Goal: Participate in discussion: Engage in conversation with other users on a specific topic

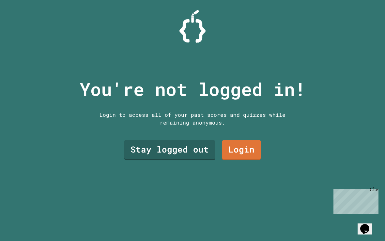
click at [187, 154] on link "Stay logged out" at bounding box center [169, 150] width 91 height 21
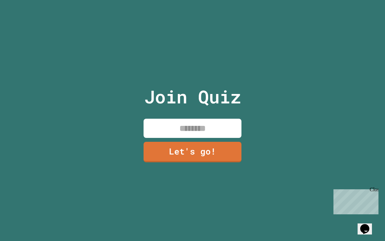
click at [221, 134] on input at bounding box center [192, 128] width 98 height 19
click at [219, 154] on link "Let's go!" at bounding box center [192, 152] width 98 height 21
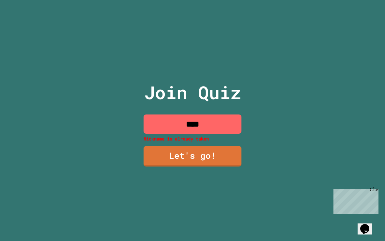
click at [233, 123] on input "****" at bounding box center [192, 124] width 98 height 19
click at [230, 126] on input "****" at bounding box center [192, 124] width 98 height 19
click at [220, 130] on input "****" at bounding box center [192, 124] width 98 height 19
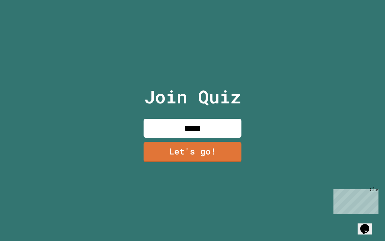
type input "****"
click at [221, 174] on div "Join Quiz **** Let's go!" at bounding box center [193, 120] width 110 height 241
click at [228, 156] on link "Let's go!" at bounding box center [192, 152] width 98 height 21
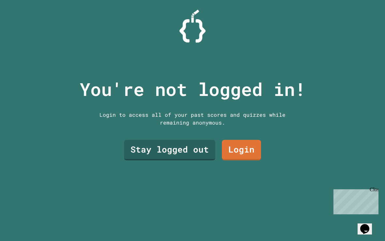
click at [199, 156] on link "Stay logged out" at bounding box center [169, 150] width 91 height 21
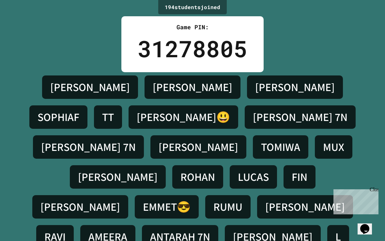
click at [128, 196] on div "[PERSON_NAME]" at bounding box center [80, 207] width 96 height 23
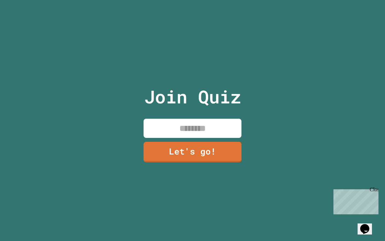
click at [224, 134] on input at bounding box center [192, 128] width 98 height 19
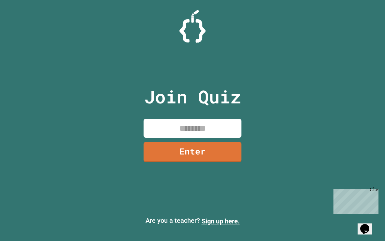
click at [203, 134] on input at bounding box center [192, 128] width 98 height 19
paste input "********"
type input "********"
click at [208, 156] on link "Enter" at bounding box center [192, 152] width 98 height 21
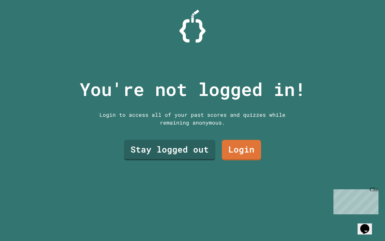
click at [190, 152] on link "Stay logged out" at bounding box center [169, 150] width 91 height 21
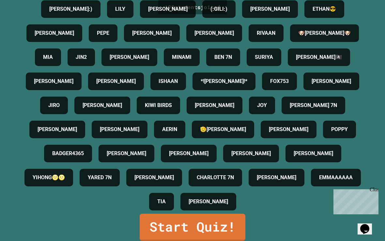
scroll to position [688, 0]
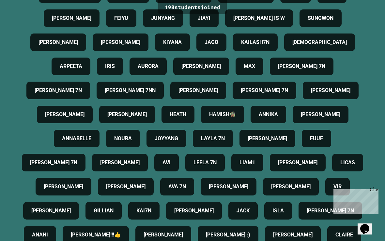
scroll to position [235, 0]
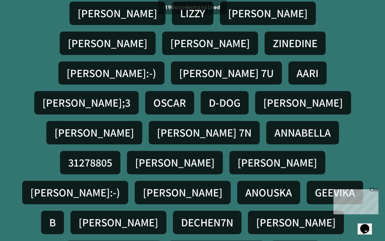
scroll to position [12, 0]
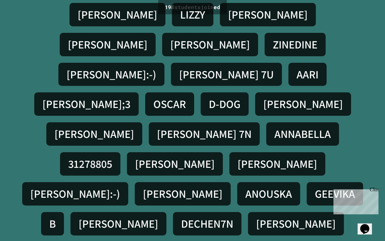
scroll to position [0, 0]
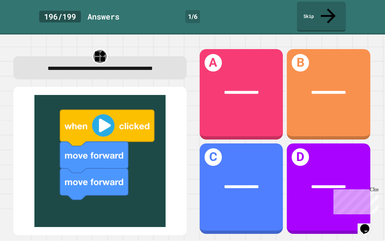
click at [251, 91] on div "**********" at bounding box center [240, 94] width 83 height 91
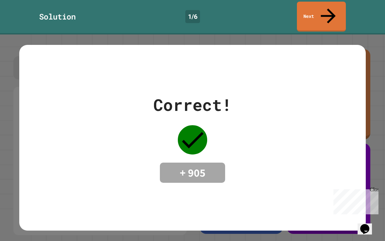
click at [371, 60] on div "Correct! + 905" at bounding box center [192, 138] width 385 height 207
click at [382, 61] on div "Correct! + 905" at bounding box center [192, 138] width 385 height 207
click at [376, 191] on div "Close" at bounding box center [373, 191] width 8 height 8
click at [364, 154] on div "Correct! + 905" at bounding box center [192, 138] width 346 height 90
click at [369, 157] on div "Correct! + 905" at bounding box center [192, 138] width 385 height 207
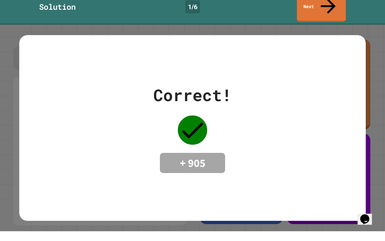
scroll to position [9, 0]
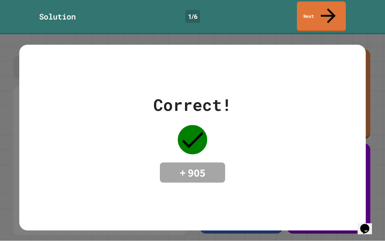
click at [355, 93] on div "Correct! + 905" at bounding box center [192, 138] width 346 height 90
click at [350, 111] on div "Correct! + 905" at bounding box center [192, 138] width 346 height 90
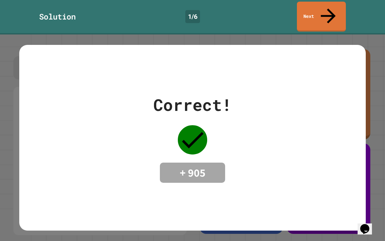
click at [332, 11] on link "Next" at bounding box center [321, 17] width 49 height 30
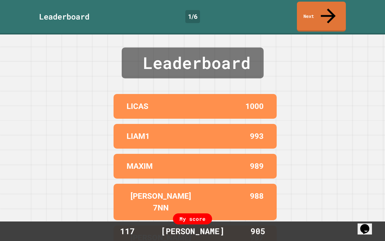
click at [331, 9] on icon at bounding box center [328, 16] width 22 height 22
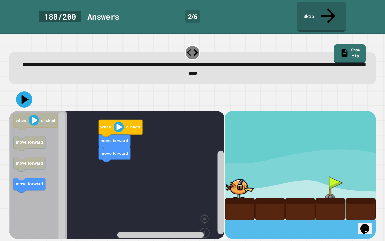
scroll to position [12, 0]
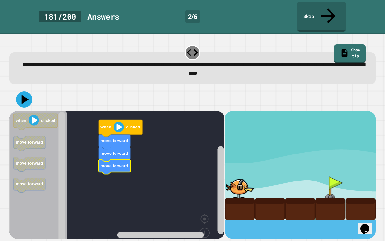
click at [26, 95] on icon at bounding box center [25, 99] width 7 height 9
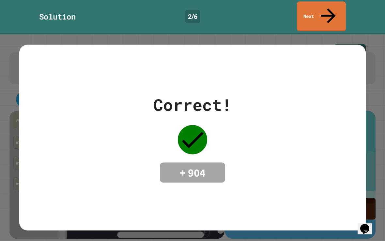
scroll to position [0, 0]
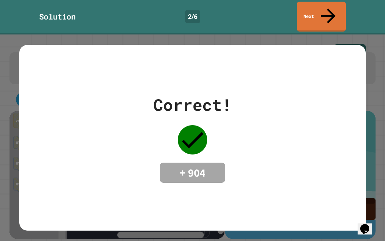
click at [340, 7] on link "Next" at bounding box center [321, 17] width 49 height 30
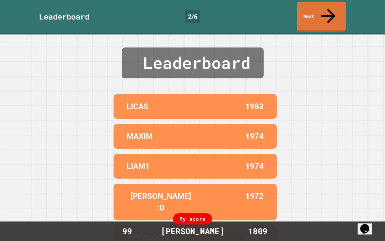
click at [328, 10] on icon at bounding box center [328, 16] width 22 height 22
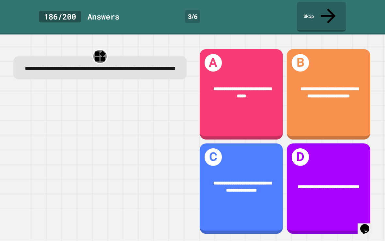
scroll to position [12, 0]
click at [345, 90] on div "**********" at bounding box center [327, 94] width 83 height 91
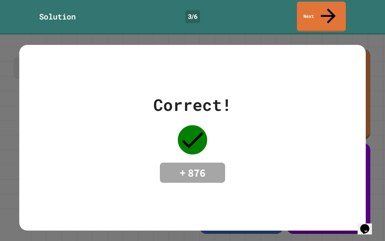
scroll to position [0, 0]
click at [327, 11] on icon at bounding box center [328, 16] width 22 height 22
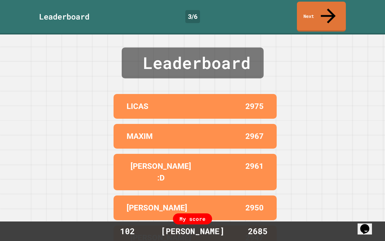
scroll to position [12, 0]
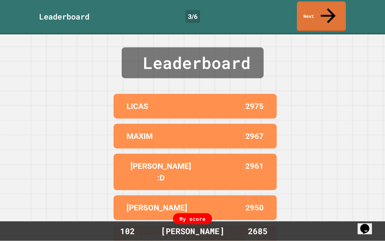
click at [333, 3] on link "Next" at bounding box center [321, 17] width 49 height 30
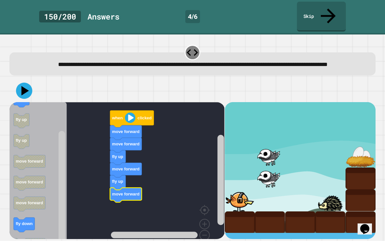
click at [16, 83] on button at bounding box center [24, 91] width 16 height 16
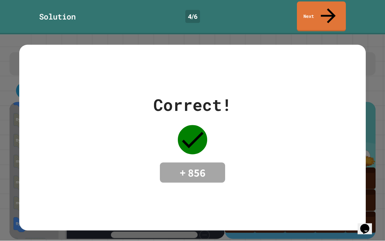
scroll to position [0, 0]
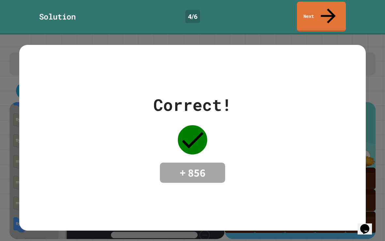
click at [338, 7] on link "Next" at bounding box center [321, 17] width 49 height 30
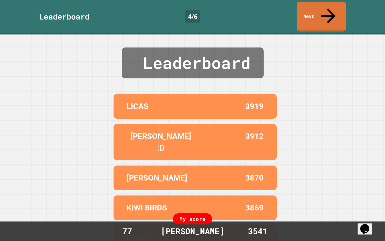
scroll to position [7, 0]
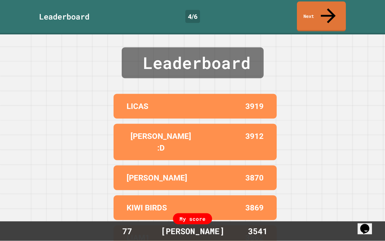
click at [325, 9] on link "Next" at bounding box center [321, 17] width 49 height 30
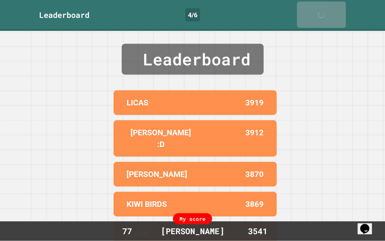
scroll to position [7, 0]
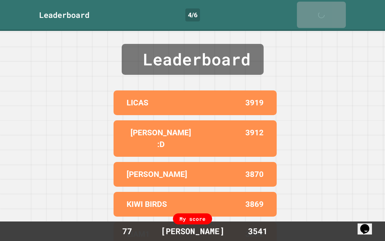
click at [333, 6] on link "Next" at bounding box center [321, 15] width 49 height 26
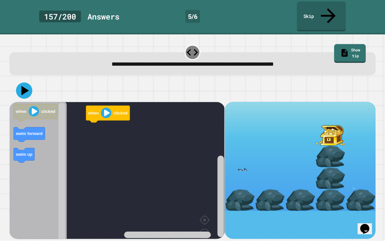
scroll to position [8, 0]
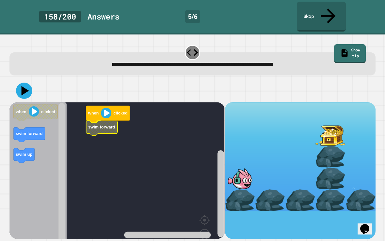
click at [106, 113] on rect "Blockly Workspace" at bounding box center [116, 183] width 215 height 163
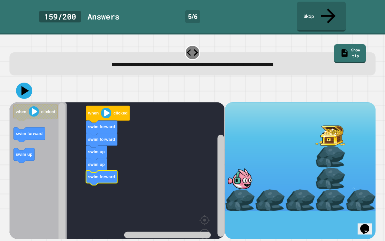
click at [22, 86] on icon at bounding box center [25, 90] width 7 height 9
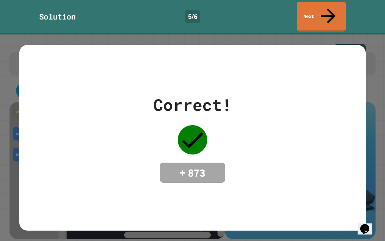
click at [321, 7] on link "Next" at bounding box center [321, 17] width 49 height 30
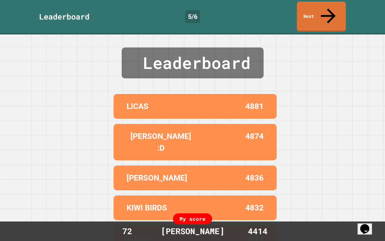
scroll to position [0, 0]
click at [323, 11] on link "Next" at bounding box center [321, 17] width 49 height 30
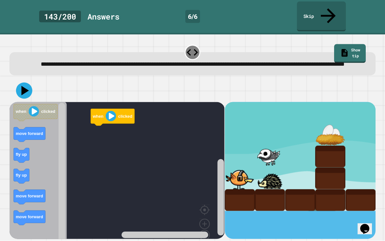
scroll to position [7, 0]
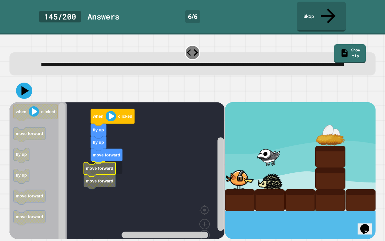
click at [115, 162] on icon "Blockly Workspace" at bounding box center [100, 169] width 32 height 15
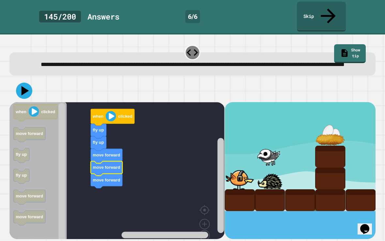
click at [24, 83] on button at bounding box center [24, 91] width 16 height 16
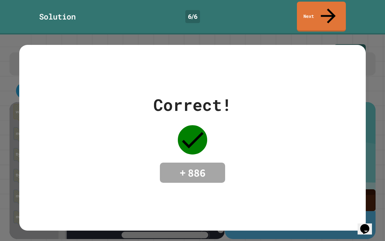
click at [323, 5] on link "Next" at bounding box center [321, 17] width 49 height 30
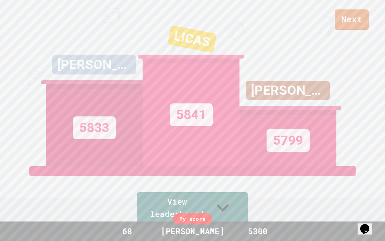
click at [352, 20] on link "Next" at bounding box center [351, 19] width 34 height 21
